Goal: Communication & Community: Share content

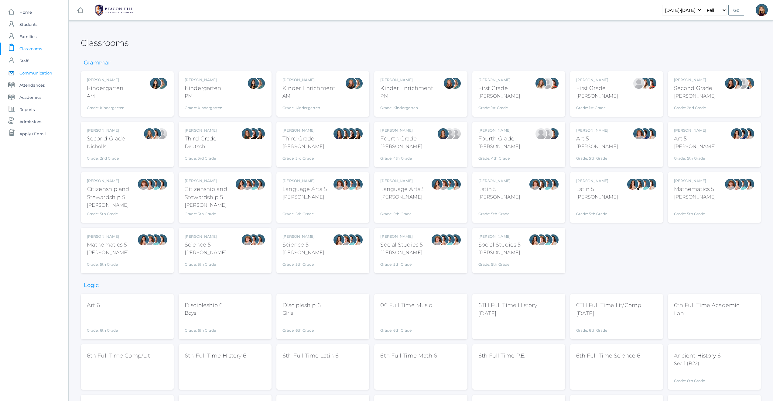
click at [33, 73] on span "Communication" at bounding box center [35, 73] width 33 height 12
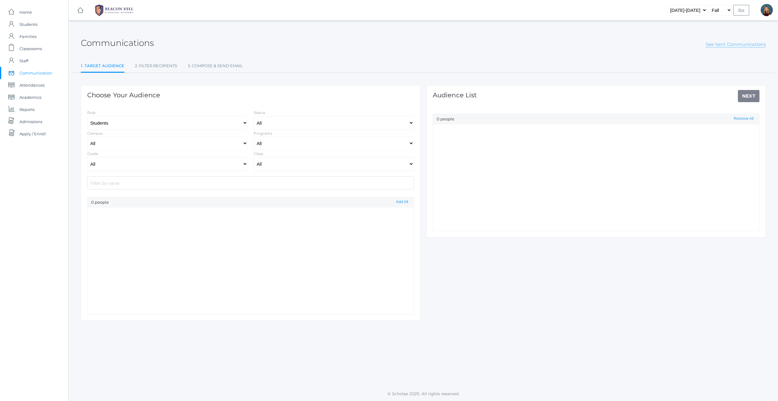
click at [745, 45] on link "See Sent Communications" at bounding box center [735, 44] width 60 height 6
select select "Enrolled"
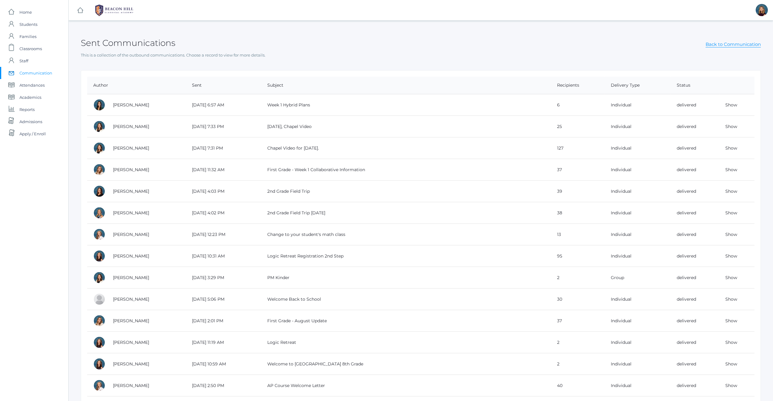
click at [31, 71] on span "Communication" at bounding box center [35, 73] width 33 height 12
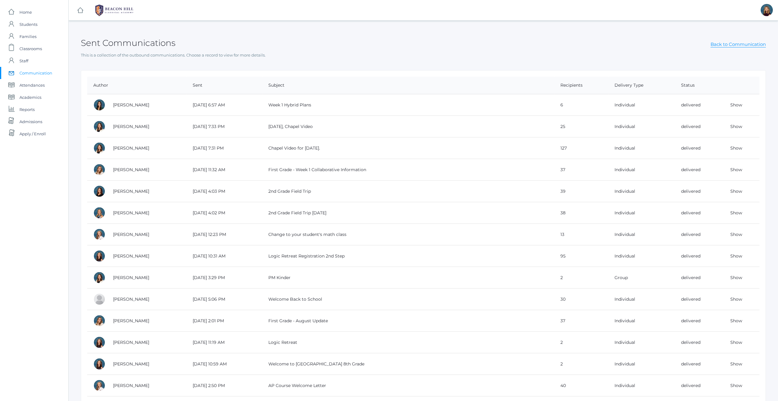
select select "Enrolled"
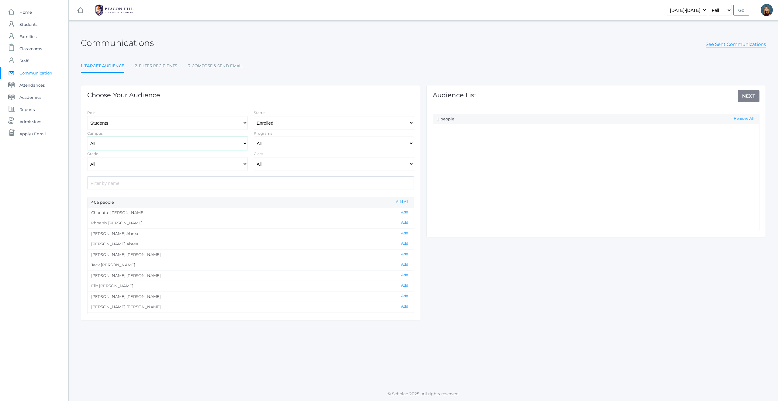
click at [213, 145] on select "All [GEOGRAPHIC_DATA]" at bounding box center [167, 143] width 160 height 14
select select "lower"
click at [299, 142] on select "All Full-Time Collaborative 4-Day" at bounding box center [334, 143] width 160 height 14
click at [155, 160] on select "All Grammar - Kindergarten - 1st Grade - 2nd Grade - 3rd Grade - 4th Grade - 5t…" at bounding box center [167, 164] width 160 height 14
select select "1"
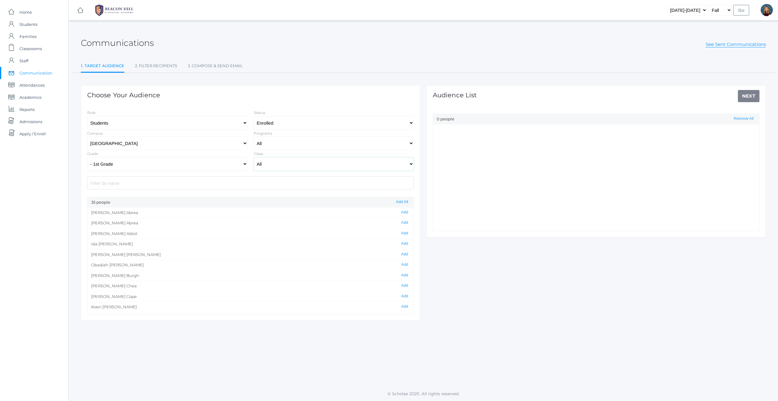
click at [283, 165] on select "All 01LA - First Grade [PERSON_NAME] 01LA - First Grade [PERSON_NAME] 02LA - Se…" at bounding box center [334, 164] width 160 height 14
click at [399, 203] on button "Add All" at bounding box center [402, 201] width 16 height 5
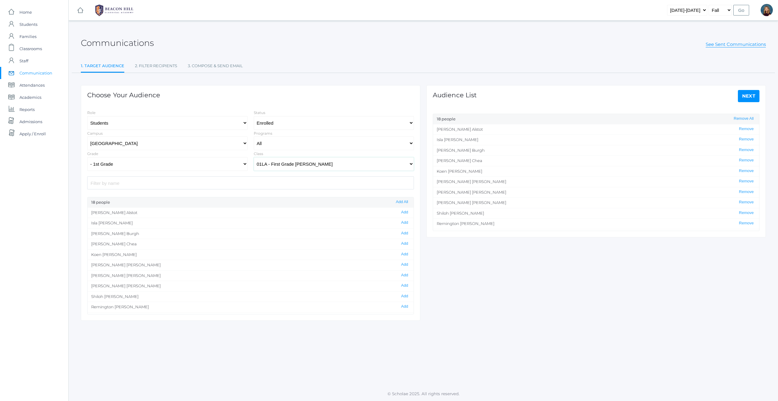
click at [316, 165] on select "All 01LA - First Grade [PERSON_NAME] 01LA - First Grade [PERSON_NAME] 02LA - Se…" at bounding box center [334, 164] width 160 height 14
click at [402, 202] on button "Add All" at bounding box center [402, 201] width 16 height 5
click at [338, 165] on select "All 01LA - First Grade [PERSON_NAME] 01LA - First Grade [PERSON_NAME] 02LA - Se…" at bounding box center [334, 164] width 160 height 14
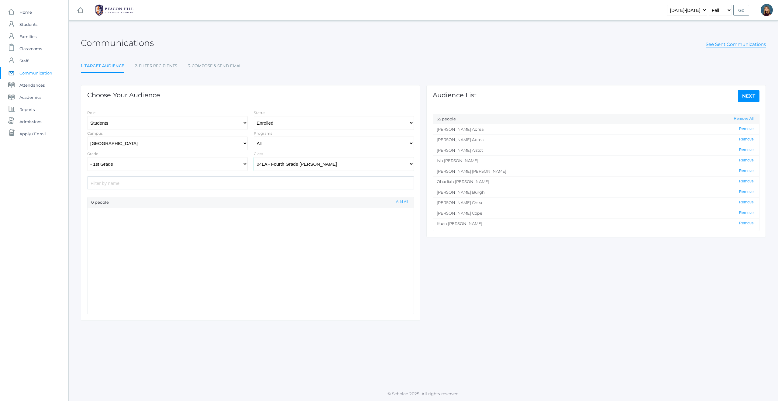
click at [309, 164] on select "All 01LA - First Grade [PERSON_NAME] 01LA - First Grade [PERSON_NAME] 02LA - Se…" at bounding box center [334, 164] width 160 height 14
click at [372, 166] on select "All 01LA - First Grade [PERSON_NAME] 01LA - First Grade [PERSON_NAME] 02LA - Se…" at bounding box center [334, 164] width 160 height 14
click at [310, 166] on select "All 01LA - First Grade [PERSON_NAME] 01LA - First Grade [PERSON_NAME] 02LA - Se…" at bounding box center [334, 164] width 160 height 14
select select "1972"
click at [308, 167] on select "All 01LA - First Grade [PERSON_NAME] 01LA - First Grade [PERSON_NAME] 02LA - Se…" at bounding box center [334, 164] width 160 height 14
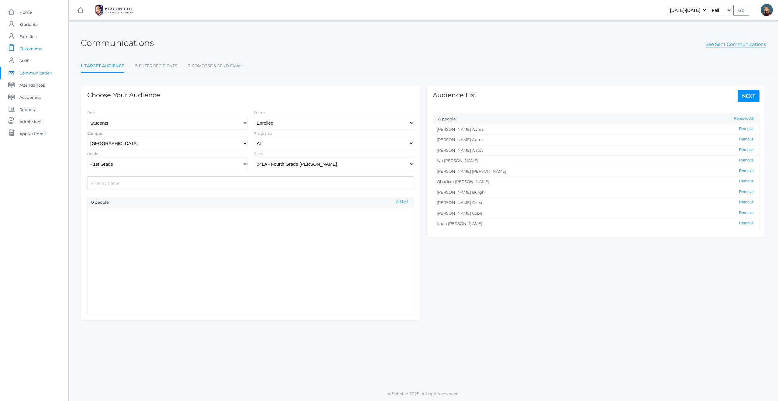
click at [33, 50] on span "Classrooms" at bounding box center [30, 49] width 22 height 12
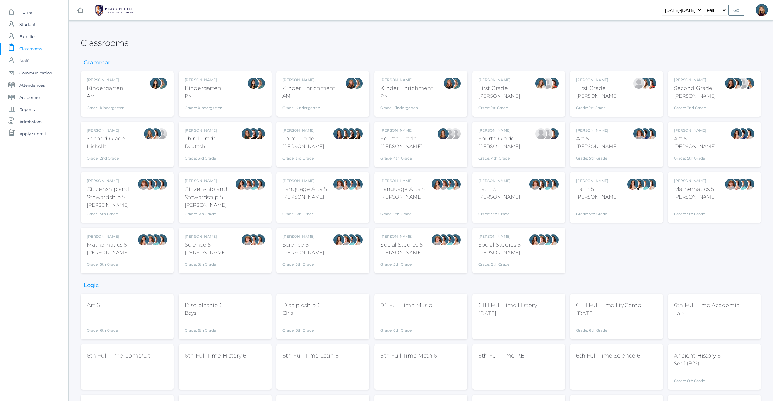
click at [423, 156] on div "[PERSON_NAME] Fourth Grade [PERSON_NAME] Grade: 4th Grade 04LA" at bounding box center [420, 144] width 81 height 33
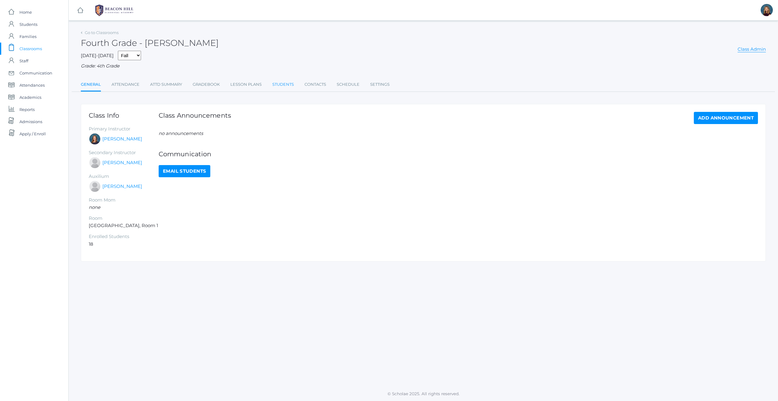
click at [283, 86] on link "Students" at bounding box center [283, 84] width 22 height 12
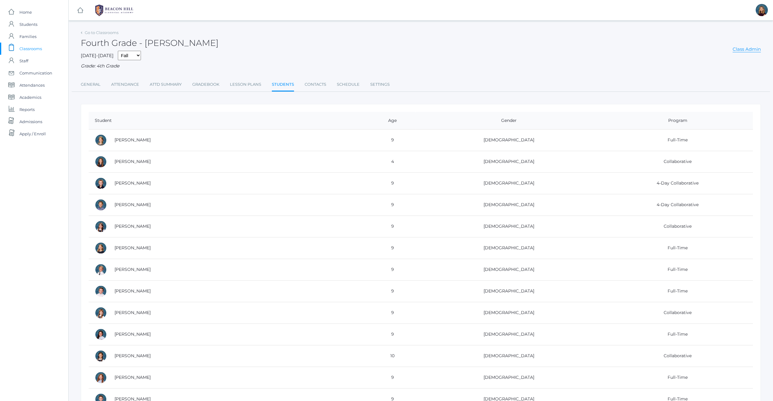
click at [39, 50] on span "Classrooms" at bounding box center [30, 49] width 22 height 12
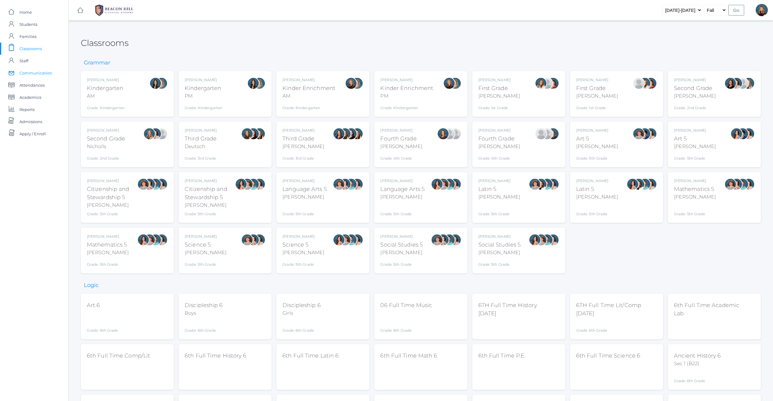
click at [42, 72] on span "Communication" at bounding box center [35, 73] width 33 height 12
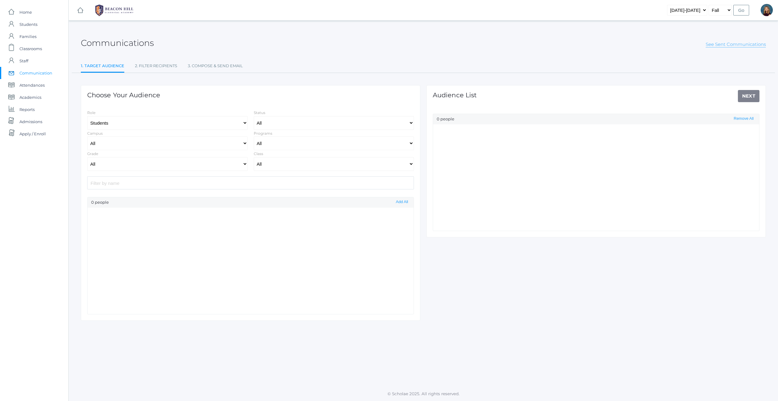
click at [721, 46] on link "See Sent Communications" at bounding box center [735, 44] width 60 height 6
select select "Enrolled"
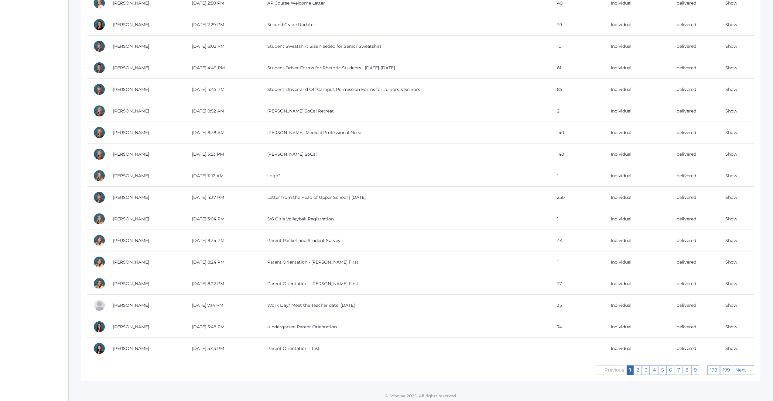
scroll to position [384, 0]
click at [734, 304] on link "Show" at bounding box center [731, 302] width 12 height 5
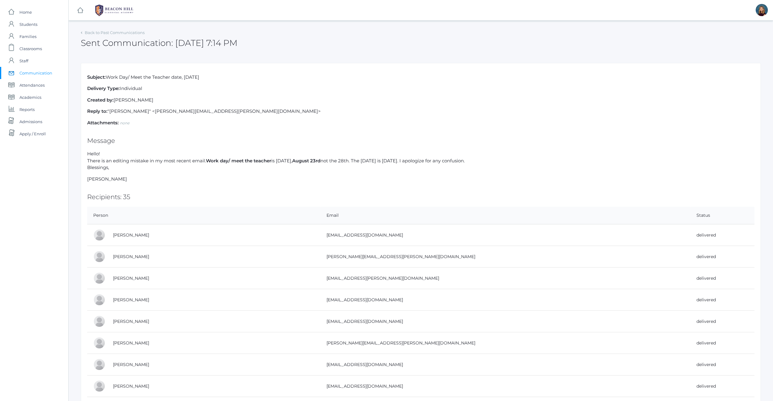
click at [48, 73] on span "Communication" at bounding box center [35, 73] width 33 height 12
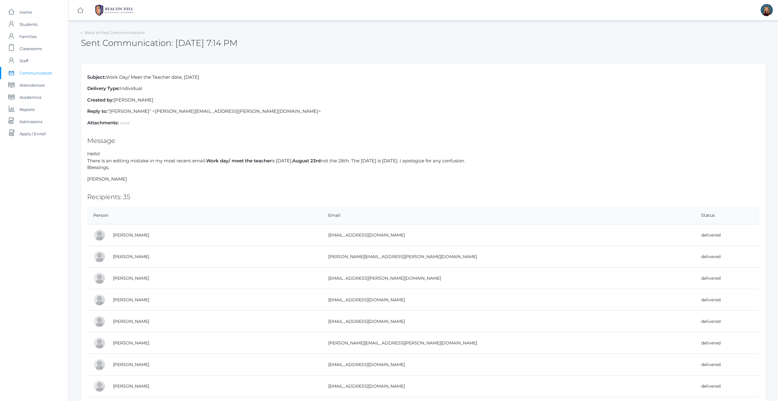
select select "Enrolled"
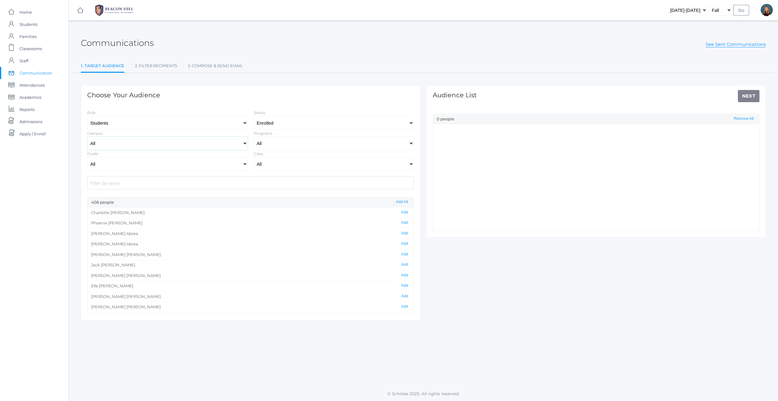
click at [192, 146] on select "All [GEOGRAPHIC_DATA]" at bounding box center [167, 143] width 160 height 14
select select "lower"
click at [280, 139] on select "All Full-Time Collaborative 4-Day" at bounding box center [334, 143] width 160 height 14
click at [161, 163] on select "All Grammar - Kindergarten - 1st Grade - 2nd Grade - 3rd Grade - 4th Grade - 5t…" at bounding box center [167, 164] width 160 height 14
select select "4"
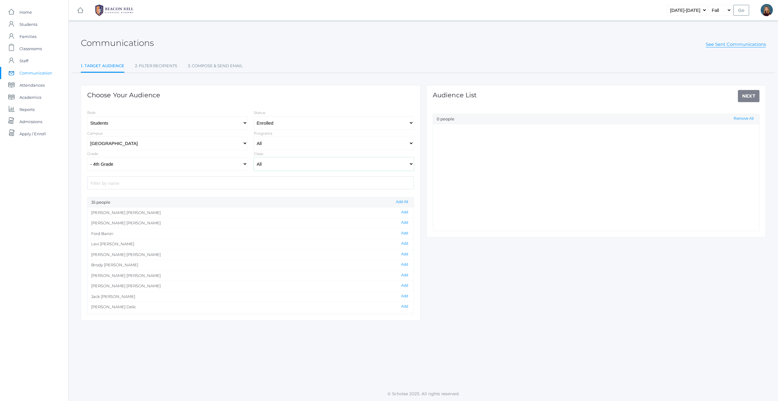
click at [269, 162] on select "All 01LA - First Grade [PERSON_NAME] 01LA - First Grade [PERSON_NAME] 02LA - Se…" at bounding box center [334, 164] width 160 height 14
select select "2077"
click at [207, 166] on select "All Grammar - Kindergarten - 1st Grade - 2nd Grade - 3rd Grade - 4th Grade - 5t…" at bounding box center [167, 164] width 160 height 14
select select
click at [310, 163] on select "All 01LA - First Grade [PERSON_NAME] 01LA - First Grade [PERSON_NAME] 02LA - Se…" at bounding box center [334, 164] width 160 height 14
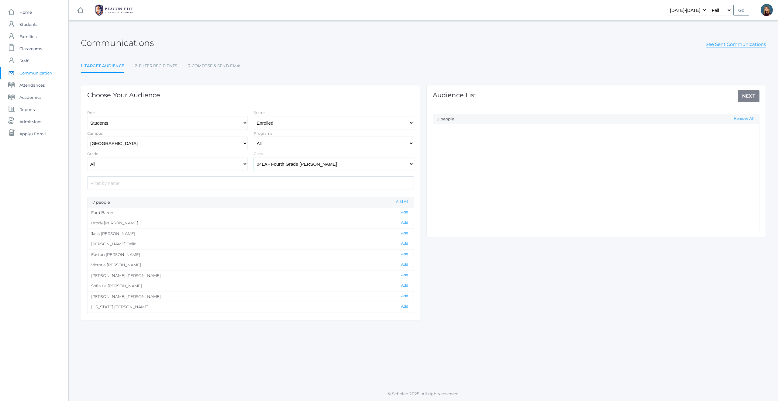
click at [319, 163] on select "All 01LA - First Grade [PERSON_NAME] 01LA - First Grade [PERSON_NAME] 02LA - Se…" at bounding box center [334, 164] width 160 height 14
select select "2077"
click at [240, 161] on select "All Grammar - Kindergarten - 1st Grade - 2nd Grade - 3rd Grade - 4th Grade - 5t…" at bounding box center [167, 164] width 160 height 14
select select "1"
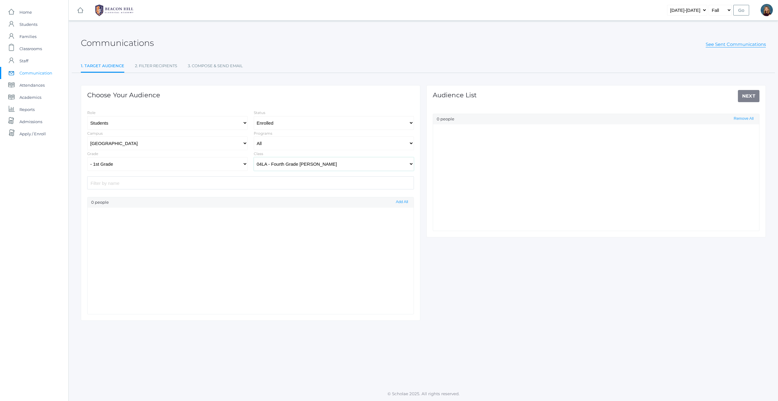
click at [336, 166] on select "All 01LA - First Grade [PERSON_NAME] 01LA - First Grade [PERSON_NAME] 02LA - Se…" at bounding box center [334, 164] width 160 height 14
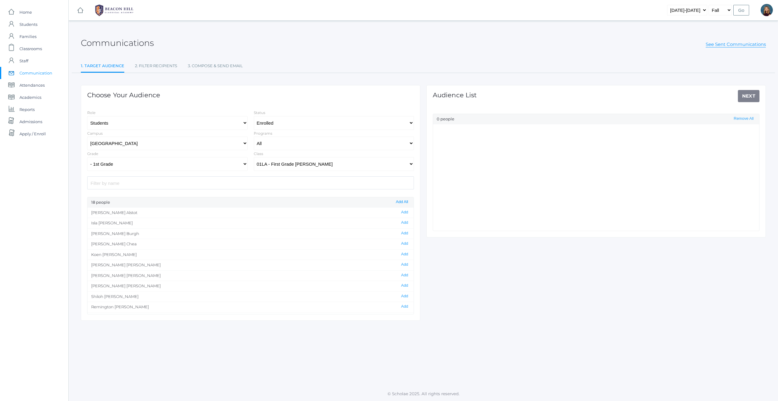
click at [401, 201] on button "Add All" at bounding box center [402, 201] width 16 height 5
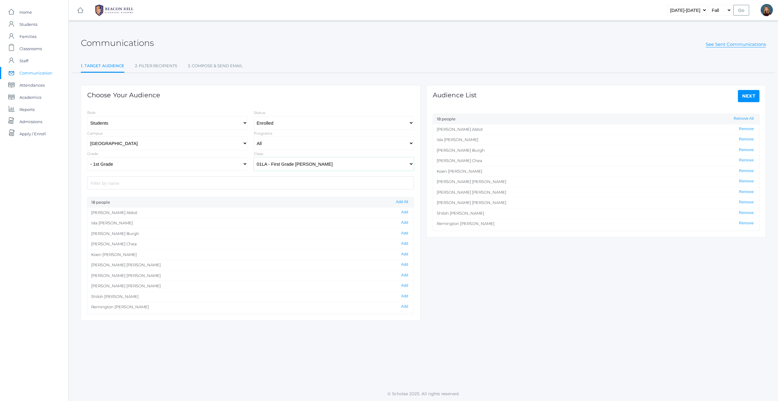
click at [313, 163] on select "All 01LA - First Grade [PERSON_NAME] 01LA - First Grade [PERSON_NAME] 02LA - Se…" at bounding box center [334, 164] width 160 height 14
select select "1989"
click at [403, 202] on button "Add All" at bounding box center [402, 201] width 16 height 5
click at [243, 163] on select "All Grammar - Kindergarten - 1st Grade - 2nd Grade - 3rd Grade - 4th Grade - 5t…" at bounding box center [167, 164] width 160 height 14
select select "4"
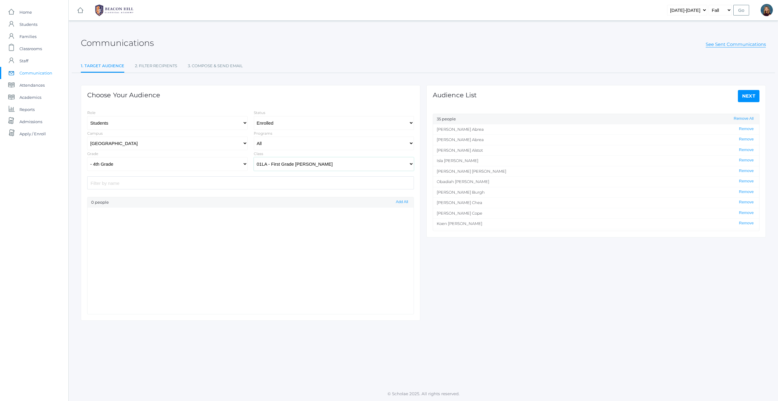
click at [289, 165] on select "All 01LA - First Grade [PERSON_NAME] 01LA - First Grade [PERSON_NAME] 02LA - Se…" at bounding box center [334, 164] width 160 height 14
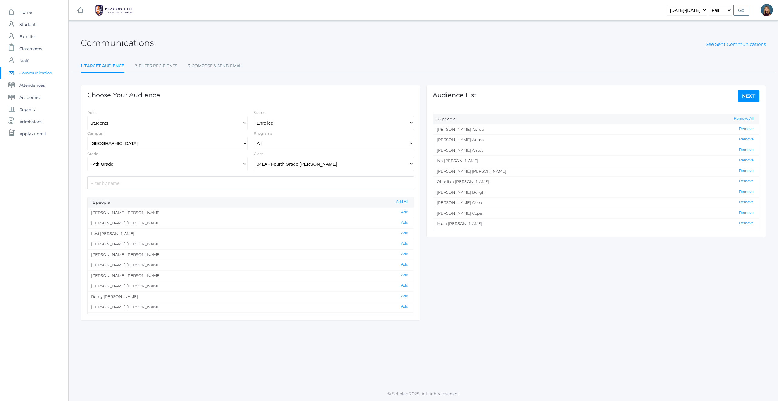
click at [397, 201] on button "Add All" at bounding box center [402, 201] width 16 height 5
click at [356, 164] on select "All 01LA - First Grade [PERSON_NAME] 01LA - First Grade [PERSON_NAME] 02LA - Se…" at bounding box center [334, 164] width 160 height 14
select select "1972"
click at [403, 202] on button "Add All" at bounding box center [402, 201] width 16 height 5
click at [210, 166] on select "All Grammar - Kindergarten - 1st Grade - 2nd Grade - 3rd Grade - 4th Grade - 5t…" at bounding box center [167, 164] width 160 height 14
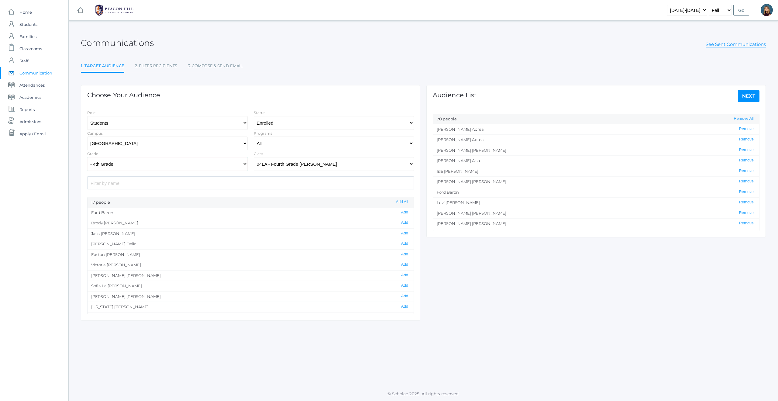
select select "5"
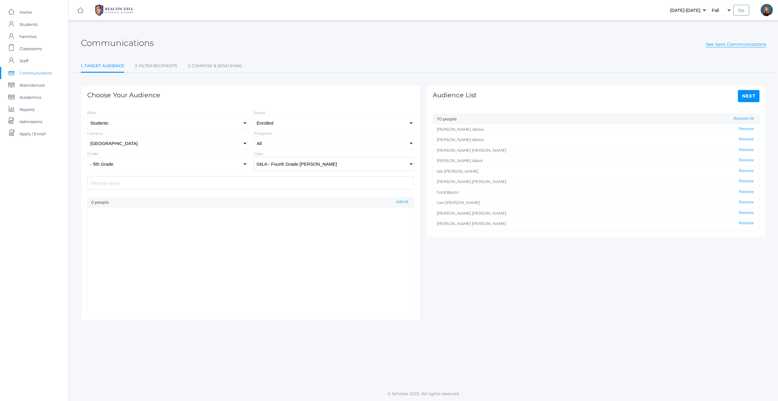
click at [312, 163] on select "All 01LA - First Grade [PERSON_NAME] 01LA - First Grade [PERSON_NAME] 02LA - Se…" at bounding box center [334, 164] width 160 height 14
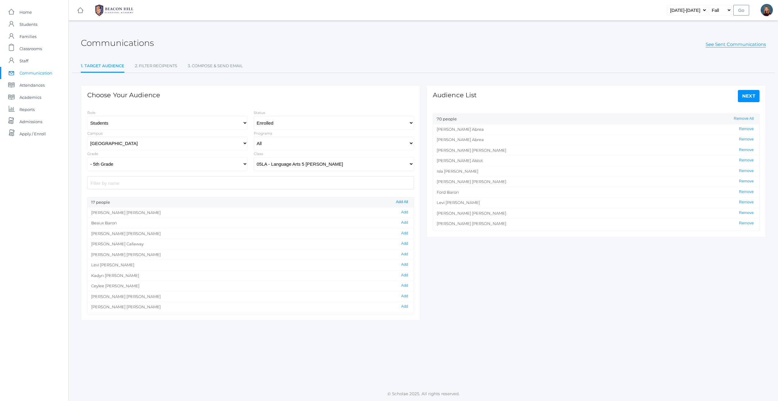
click at [404, 201] on button "Add All" at bounding box center [402, 201] width 16 height 5
click at [328, 166] on select "All 01LA - First Grade [PERSON_NAME] 01LA - First Grade [PERSON_NAME] 02LA - Se…" at bounding box center [334, 164] width 160 height 14
select select "1967"
click at [400, 202] on button "Add All" at bounding box center [402, 201] width 16 height 5
click at [749, 95] on link "Next" at bounding box center [749, 96] width 22 height 12
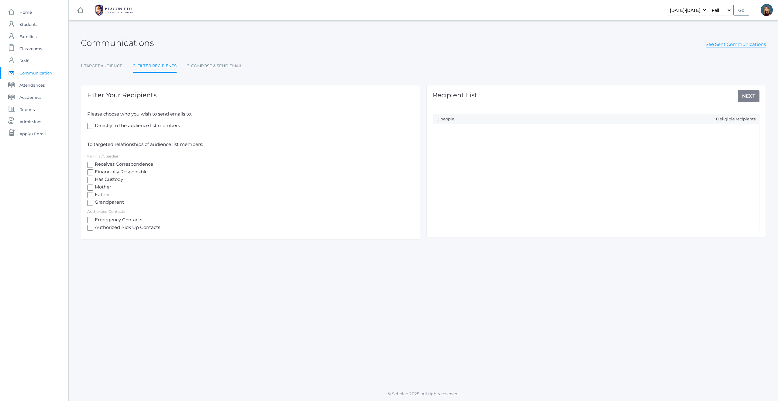
click at [92, 164] on input "Receives Correspondence" at bounding box center [90, 165] width 6 height 6
checkbox input "true"
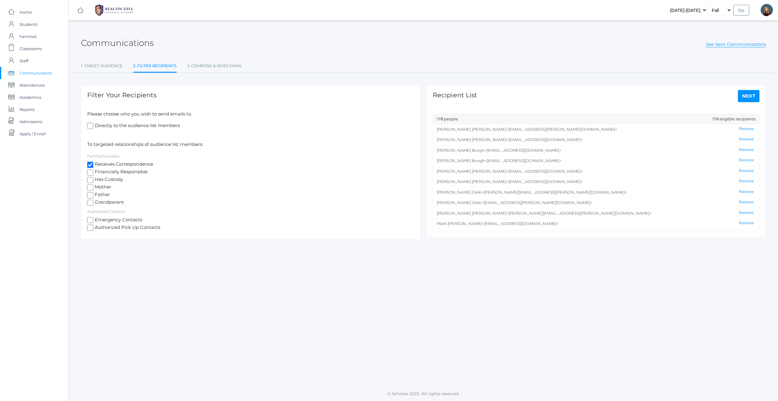
click at [754, 93] on link "Next" at bounding box center [749, 96] width 22 height 12
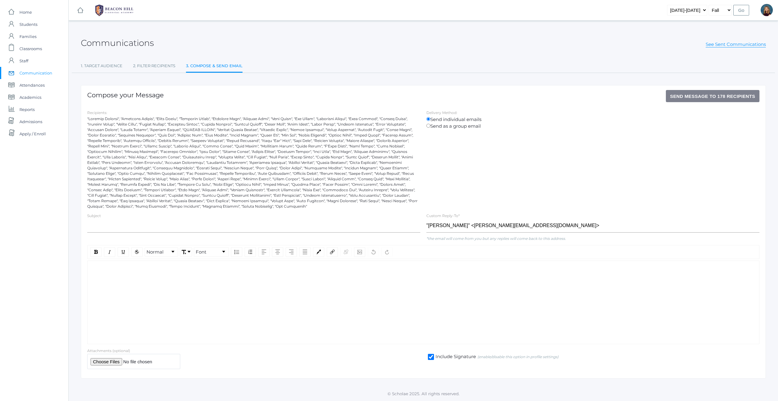
click at [134, 276] on div "rdw-wrapper" at bounding box center [423, 302] width 672 height 84
click at [173, 278] on div "rdw-wrapper" at bounding box center [423, 302] width 672 height 84
click at [188, 314] on div "rdw-wrapper" at bounding box center [423, 302] width 672 height 84
click at [156, 279] on div "rdw-wrapper" at bounding box center [423, 302] width 672 height 84
click at [166, 286] on div "rdw-wrapper" at bounding box center [423, 302] width 672 height 84
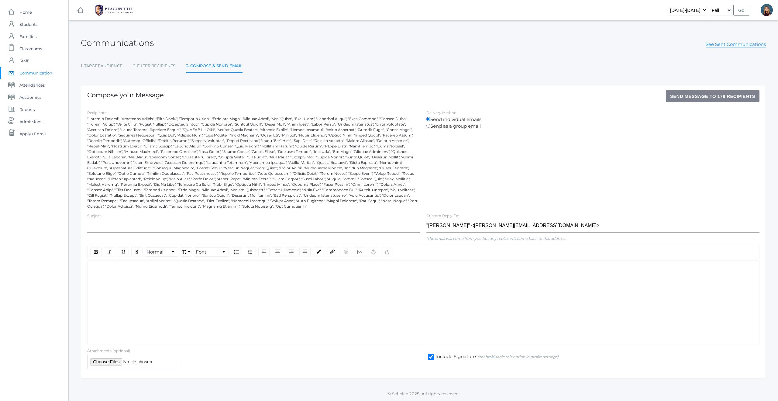
drag, startPoint x: 262, startPoint y: 280, endPoint x: 249, endPoint y: 263, distance: 21.6
click at [262, 280] on div "rdw-wrapper" at bounding box center [423, 302] width 672 height 84
click at [215, 223] on input "text" at bounding box center [253, 226] width 333 height 14
click at [179, 275] on div "rdw-wrapper" at bounding box center [423, 302] width 672 height 84
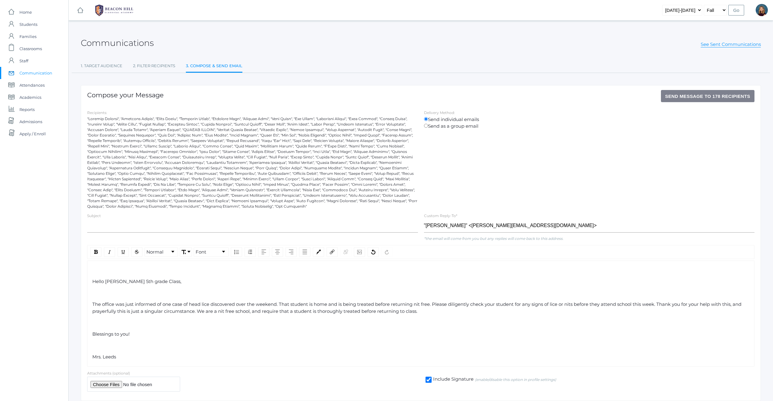
click at [173, 282] on div "Hello Mrs. Salazar's 5th grade Class," at bounding box center [420, 281] width 657 height 7
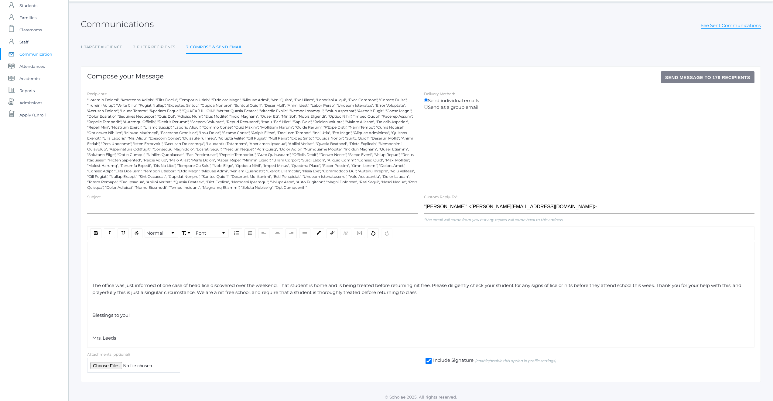
scroll to position [19, 0]
click at [190, 286] on span "The office was just informed of one case of head lice discovered over the weeke…" at bounding box center [417, 288] width 650 height 13
click at [210, 286] on span "The office was just informed of head lice discovered over the weekend. That stu…" at bounding box center [421, 288] width 658 height 13
click at [251, 285] on span "The office was just informed of head lice discovered over the weekend. That stu…" at bounding box center [421, 288] width 658 height 13
click at [281, 286] on span "The office was just informed of head lice discovered last evening by one family…" at bounding box center [413, 288] width 642 height 13
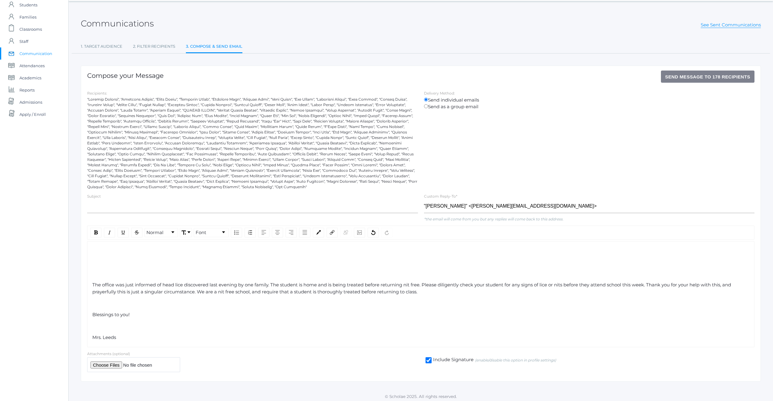
click at [299, 284] on span "The office was just informed of head lice discovered last evening by one family…" at bounding box center [412, 288] width 640 height 13
click at [321, 286] on span "The office was just informed of head lice discovered last evening by one family…" at bounding box center [419, 288] width 655 height 13
click at [343, 286] on span "The office was just informed of head lice discovered last evening by one family…" at bounding box center [416, 288] width 649 height 13
click at [387, 286] on span "The office was just informed of head lice discovered last evening by one family…" at bounding box center [414, 288] width 645 height 13
click at [410, 284] on span "The office was just informed of head lice discovered last evening by one family…" at bounding box center [414, 288] width 645 height 13
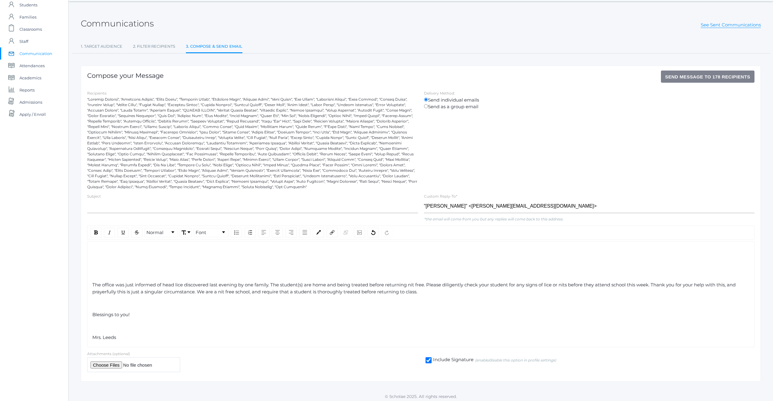
click at [429, 286] on span "The office was just informed of head lice discovered last evening by one family…" at bounding box center [414, 288] width 645 height 13
click at [188, 293] on span "The office was just informed of head lice discovered last evening by one family…" at bounding box center [418, 288] width 653 height 13
drag, startPoint x: 586, startPoint y: 292, endPoint x: 362, endPoint y: 293, distance: 223.9
click at [362, 293] on div "The office was just informed of head lice discovered last evening by one family…" at bounding box center [420, 288] width 657 height 14
click at [169, 292] on span "The office was just informed of head lice discovered last evening by one family…" at bounding box center [418, 288] width 653 height 13
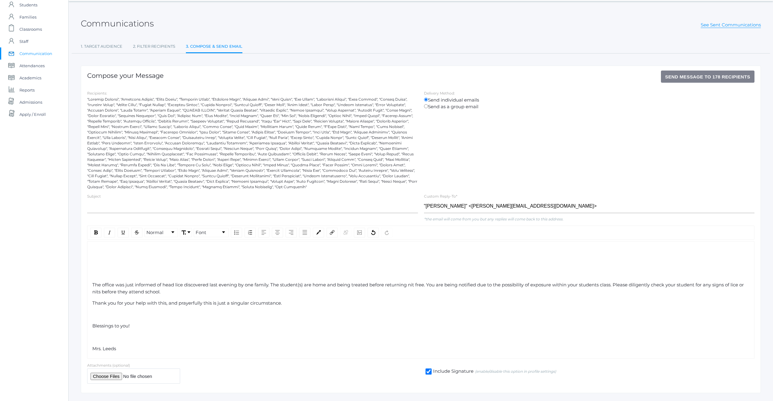
click at [287, 303] on div "Thank you for your help with this, and prayerfully this is just a singular circ…" at bounding box center [420, 303] width 657 height 7
click at [251, 303] on span "Thank you for your help with this, and prayerfully this is just a singular circ…" at bounding box center [187, 303] width 190 height 6
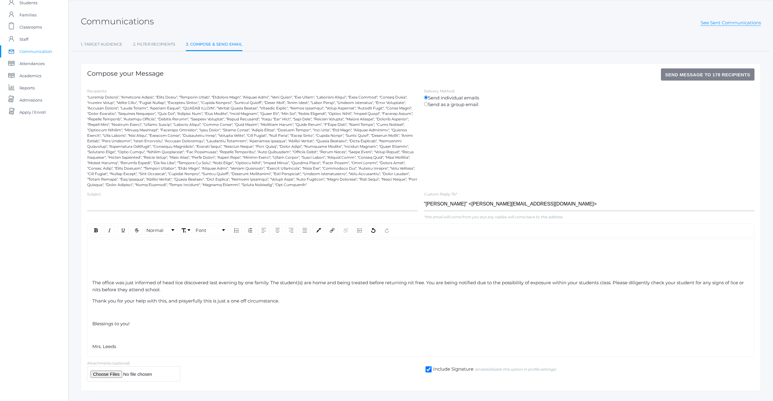
scroll to position [26, 0]
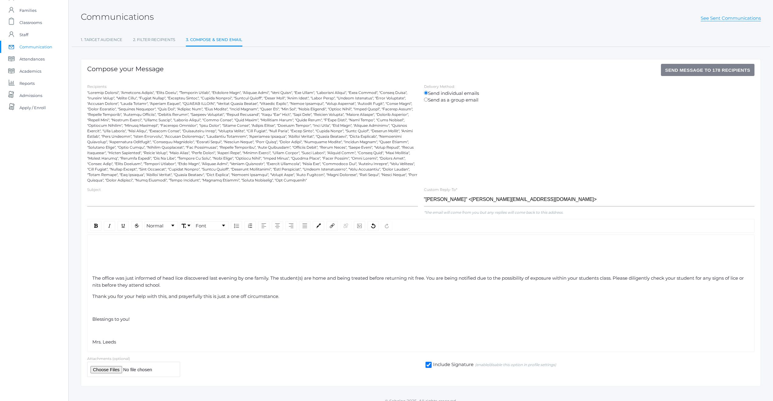
click at [685, 71] on span "Send Message to 178 recipients" at bounding box center [707, 69] width 85 height 5
click at [314, 328] on div "rdw-editor" at bounding box center [420, 330] width 657 height 7
click at [677, 71] on span "Send Message to 178 recipients" at bounding box center [707, 69] width 85 height 5
click at [141, 201] on input "text" at bounding box center [252, 200] width 331 height 14
type input "Head Lice Notice"
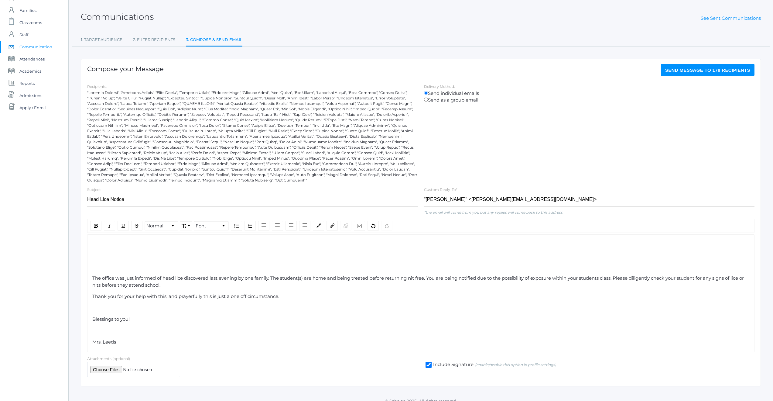
click at [689, 69] on span "Send Message to 178 recipients" at bounding box center [707, 69] width 85 height 5
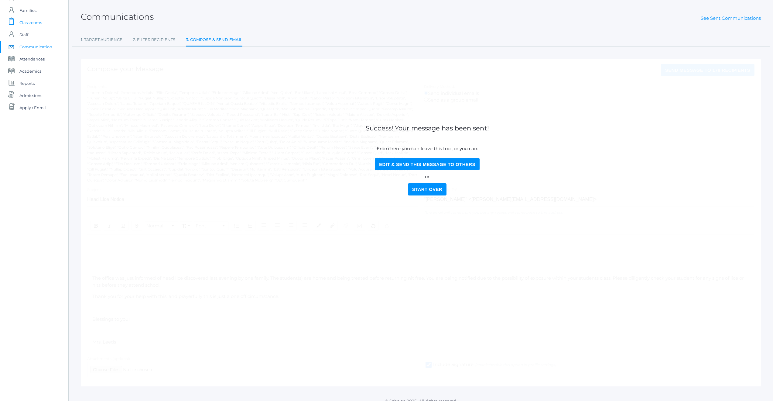
click at [32, 22] on span "Classrooms" at bounding box center [30, 22] width 22 height 12
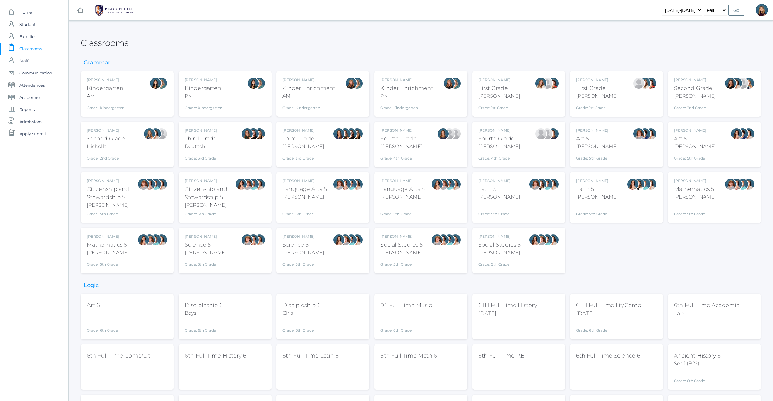
click at [486, 146] on div "[PERSON_NAME]" at bounding box center [499, 146] width 42 height 7
